Goal: Navigation & Orientation: Find specific page/section

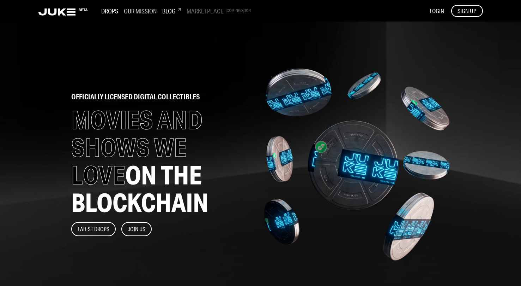
click at [153, 13] on h3 "Our Mission" at bounding box center [140, 11] width 33 height 8
click at [65, 12] on icon at bounding box center [62, 11] width 49 height 7
click at [109, 11] on h3 "Drops" at bounding box center [109, 11] width 17 height 8
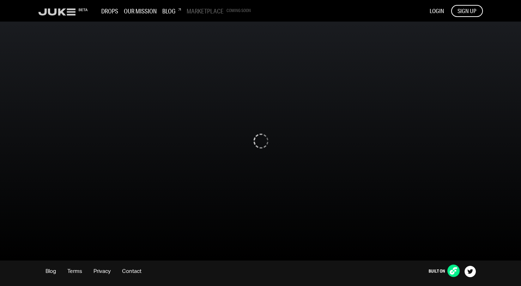
click at [74, 12] on rect at bounding box center [71, 11] width 9 height 1
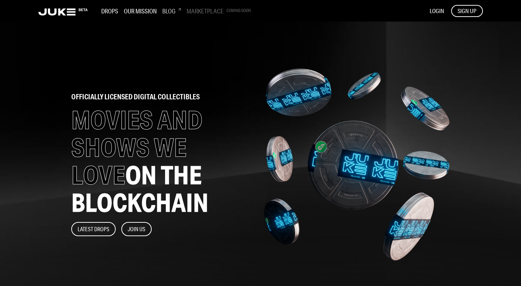
click at [172, 11] on h3 "Blog" at bounding box center [171, 11] width 19 height 8
click at [61, 10] on icon at bounding box center [62, 11] width 49 height 7
click at [61, 14] on icon at bounding box center [62, 11] width 49 height 7
